Goal: Entertainment & Leisure: Consume media (video, audio)

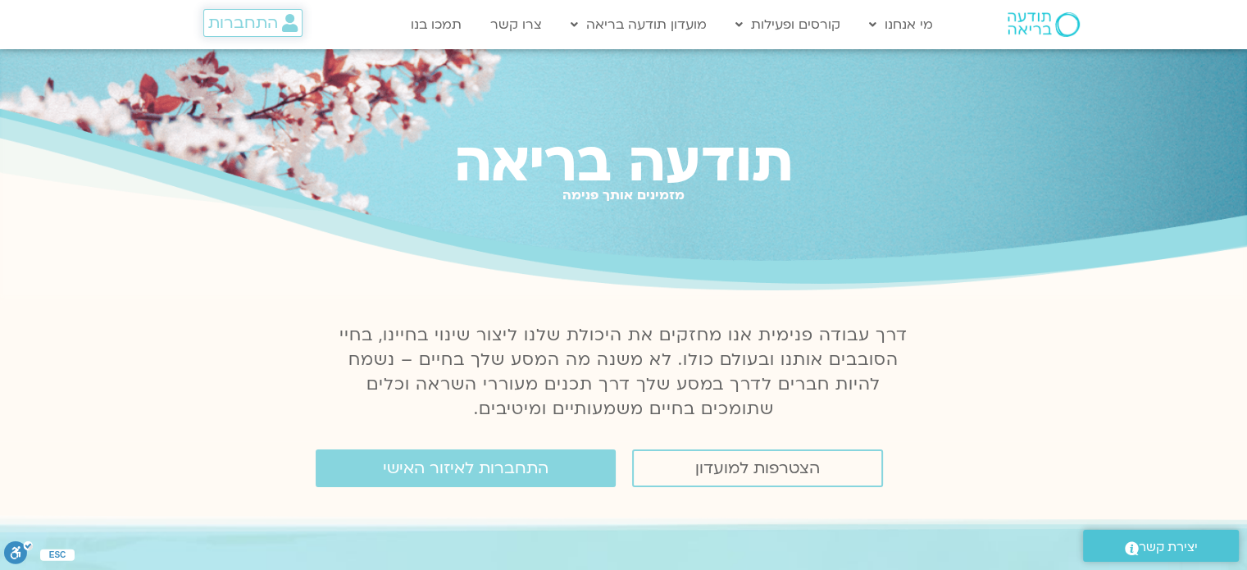
click at [289, 26] on icon at bounding box center [290, 23] width 16 height 18
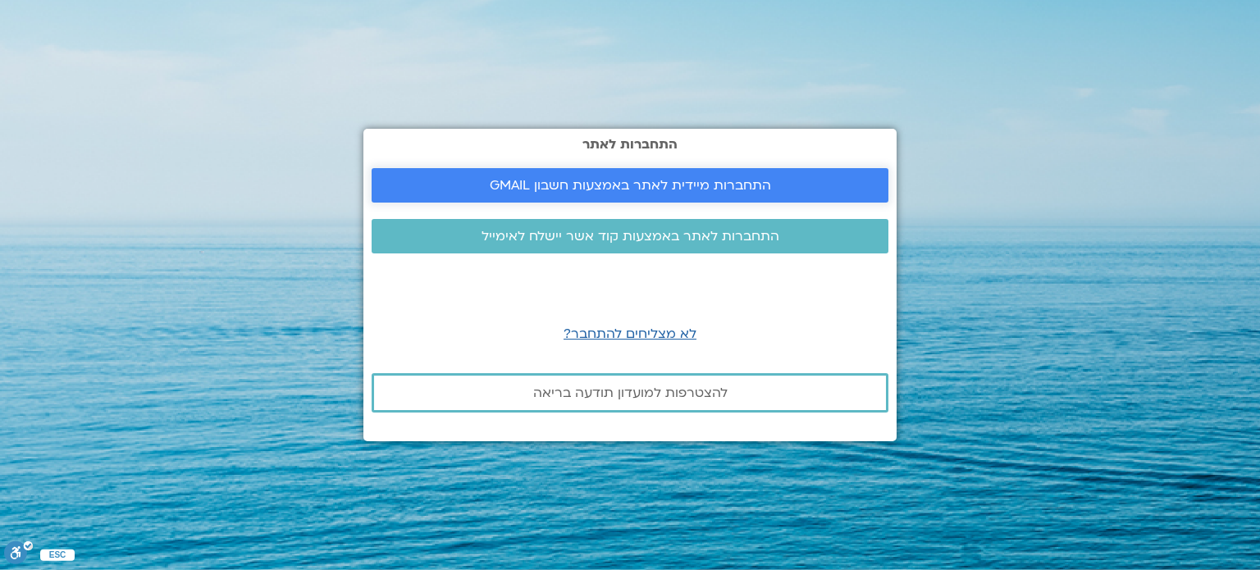
click at [775, 186] on span "התחברות מיידית לאתר באמצעות חשבון GMAIL" at bounding box center [629, 185] width 477 height 15
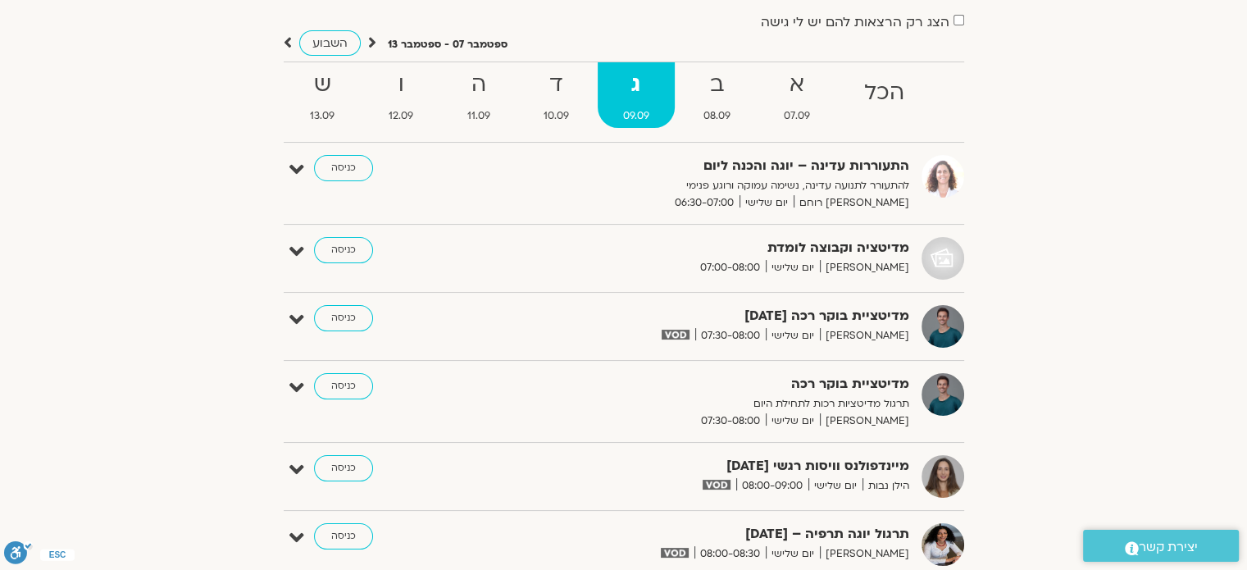
scroll to position [164, 0]
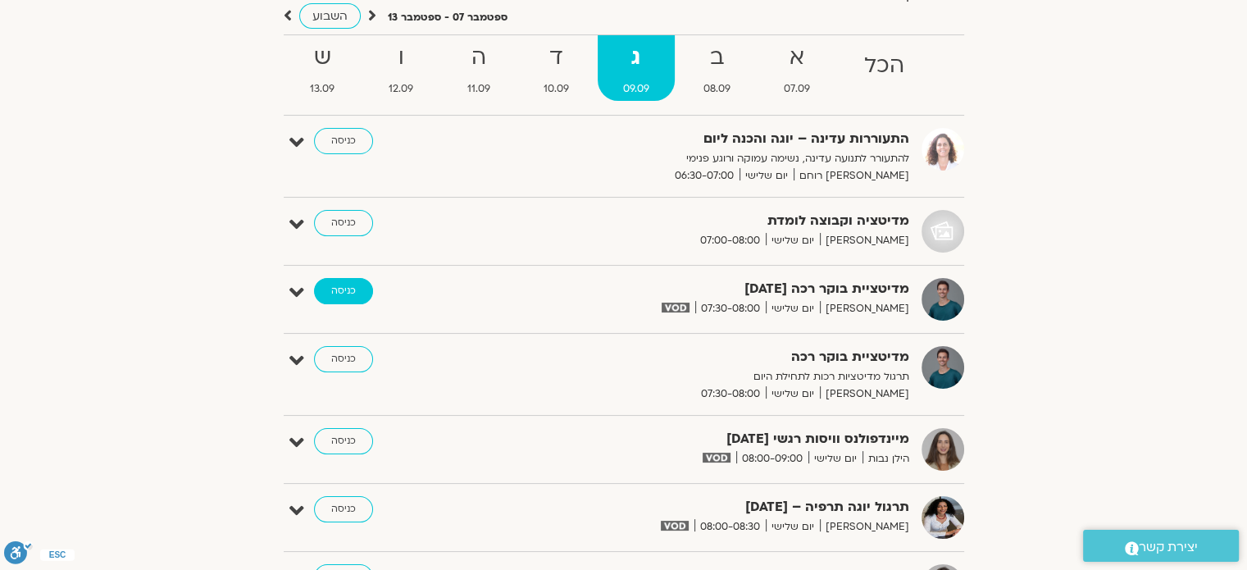
click at [358, 291] on link "כניסה" at bounding box center [343, 291] width 59 height 26
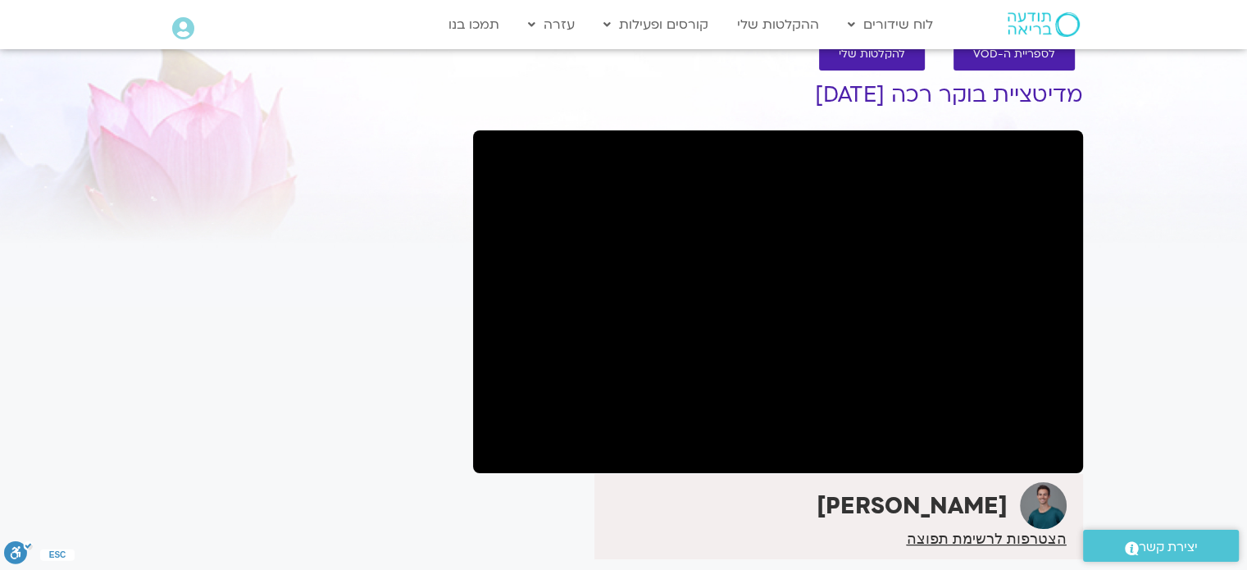
scroll to position [43, 0]
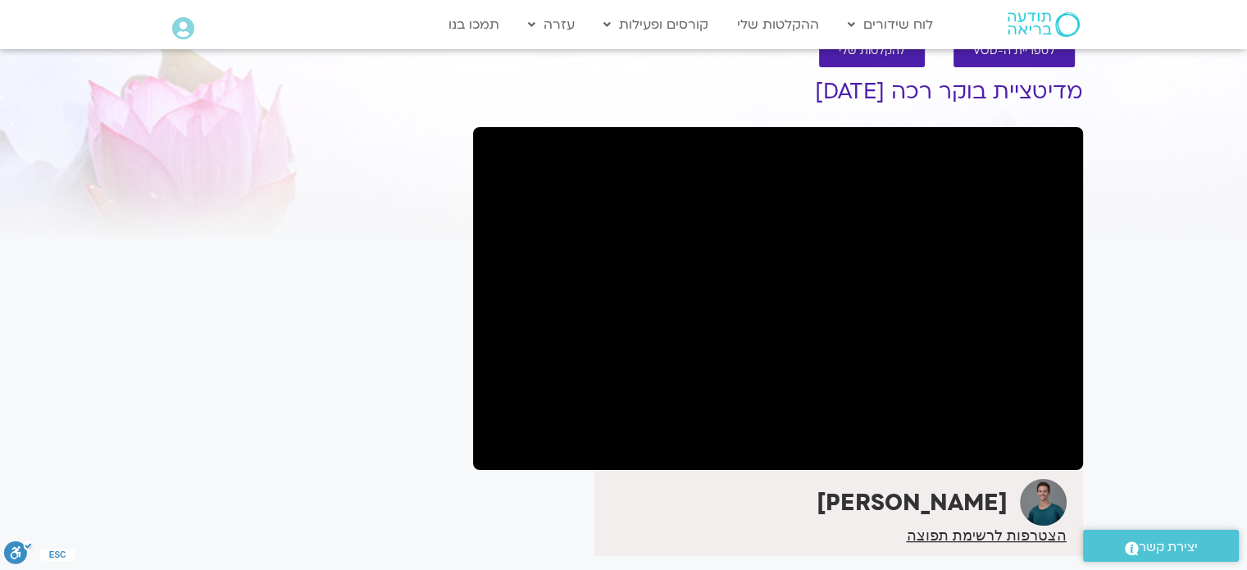
click at [1132, 275] on section "לספריית ה-VOD להקלטות שלי מדיטציית בוקר רכה 9.9.25 אורי דאובר הצטרפות לרשימת תפ…" at bounding box center [623, 350] width 1247 height 662
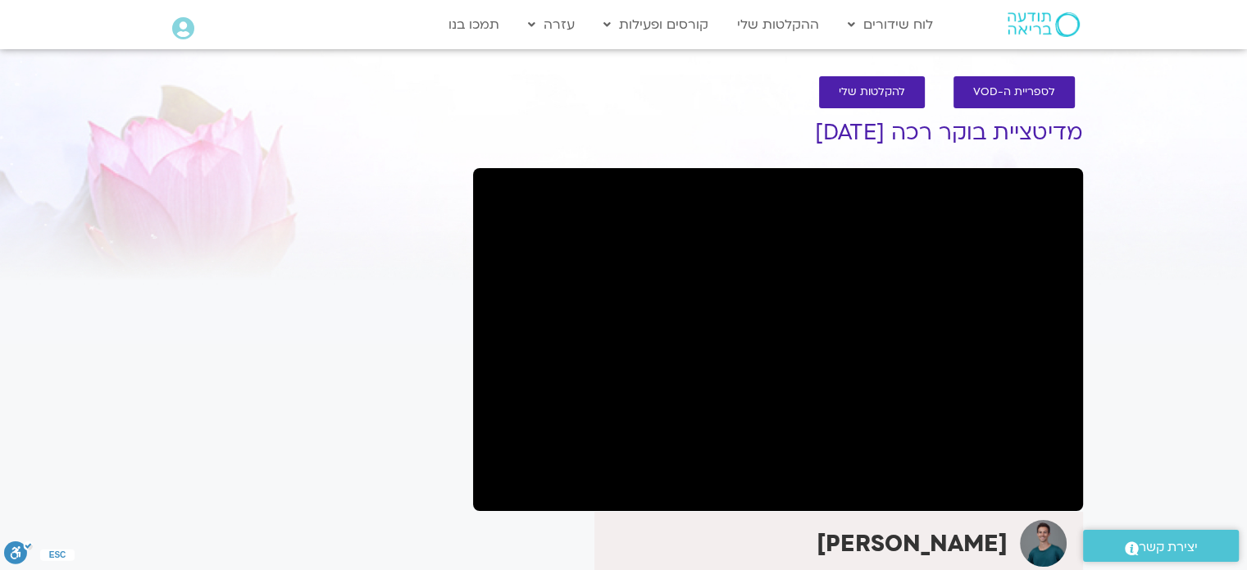
scroll to position [0, 0]
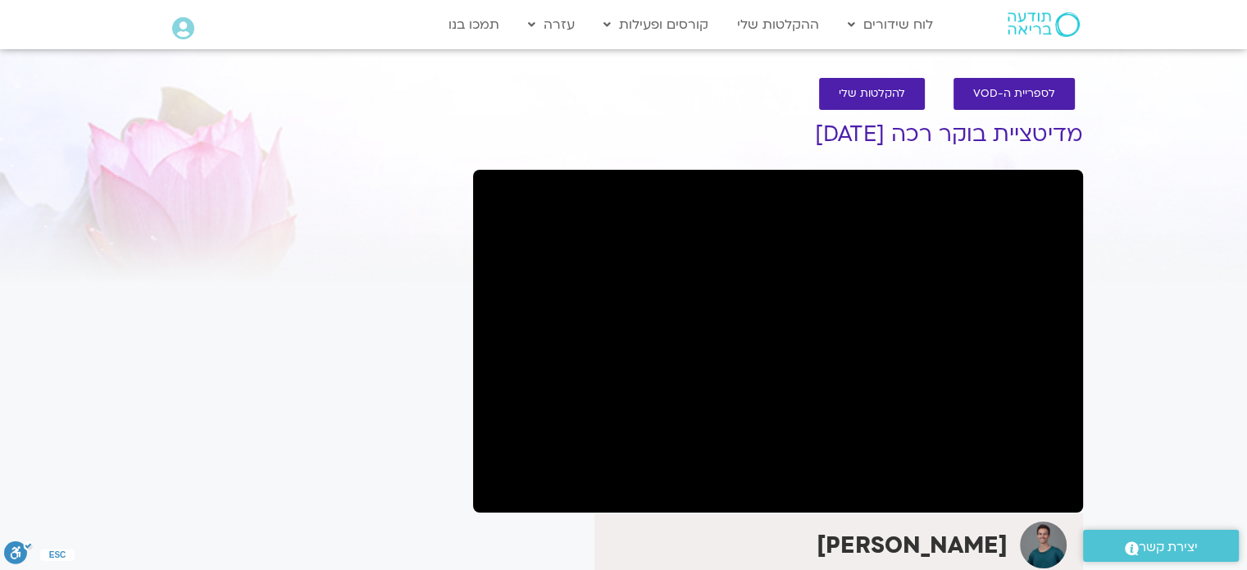
click at [1129, 305] on section "לספריית ה-VOD להקלטות שלי מדיטציית בוקר רכה 9.9.25 אורי דאובר הצטרפות לרשימת תפ…" at bounding box center [623, 393] width 1247 height 662
click at [1158, 332] on section "לספריית ה-VOD להקלטות שלי מדיטציית בוקר רכה 9.9.25 אורי דאובר הצטרפות לרשימת תפ…" at bounding box center [623, 393] width 1247 height 662
click at [1157, 332] on section "לספריית ה-VOD להקלטות שלי מדיטציית בוקר רכה 9.9.25 אורי דאובר הצטרפות לרשימת תפ…" at bounding box center [623, 393] width 1247 height 662
click at [1164, 344] on section "לספריית ה-VOD להקלטות שלי מדיטציית בוקר רכה 9.9.25 אורי דאובר הצטרפות לרשימת תפ…" at bounding box center [623, 393] width 1247 height 662
